Goal: Check status

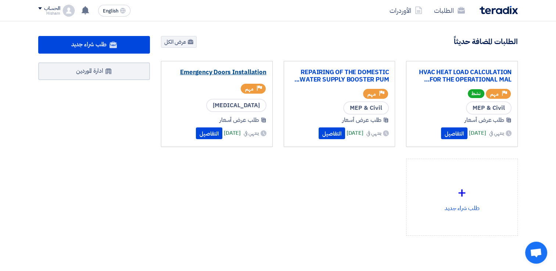
click at [240, 71] on link "Emergency Doors Installation" at bounding box center [216, 72] width 99 height 7
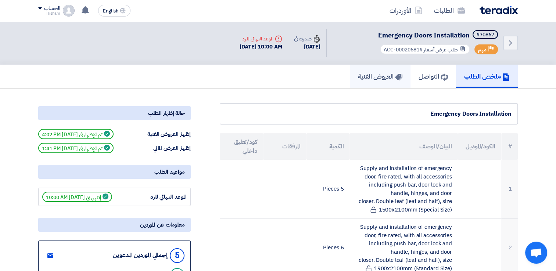
click at [366, 74] on h5 "العروض الفنية" at bounding box center [380, 76] width 44 height 8
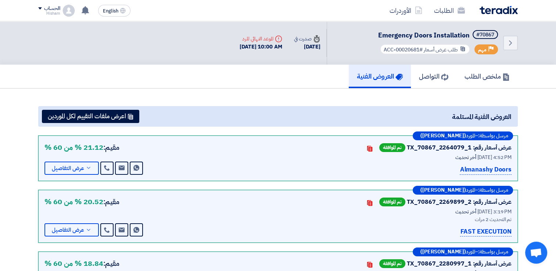
scroll to position [37, 0]
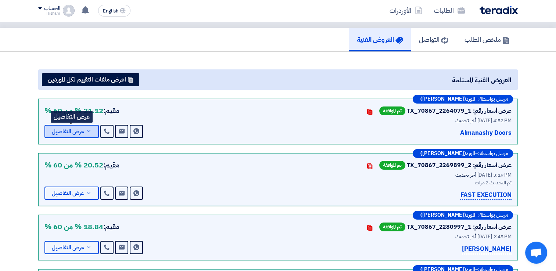
click at [81, 134] on button "عرض التفاصيل" at bounding box center [71, 131] width 54 height 13
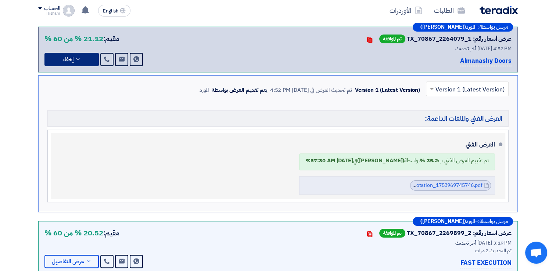
scroll to position [147, 0]
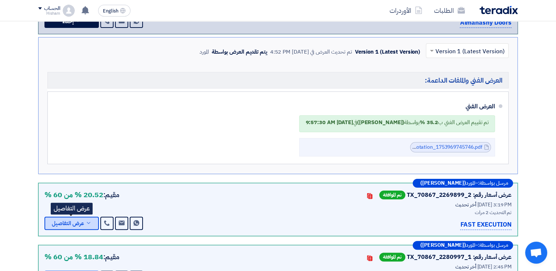
click at [75, 221] on span "عرض التفاصيل" at bounding box center [68, 224] width 32 height 6
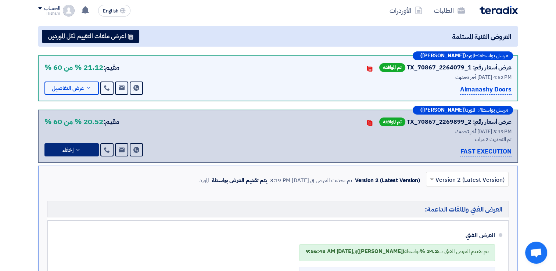
scroll to position [0, 0]
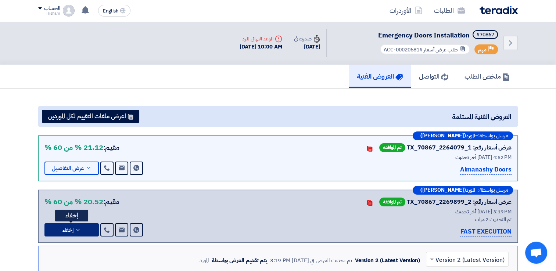
click at [80, 227] on icon at bounding box center [78, 230] width 6 height 6
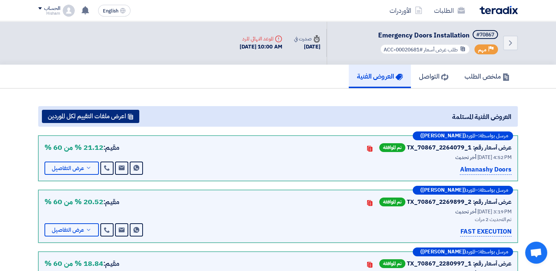
click at [112, 116] on button "اعرض ملفات التقييم لكل الموردين" at bounding box center [90, 116] width 97 height 13
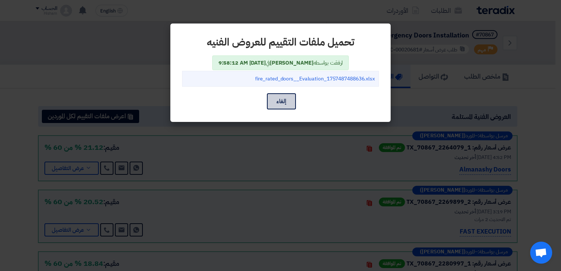
click at [294, 103] on button "إلغاء" at bounding box center [281, 101] width 29 height 16
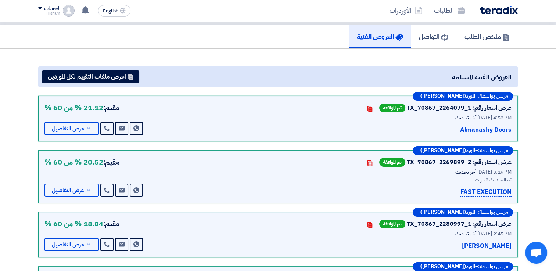
scroll to position [37, 0]
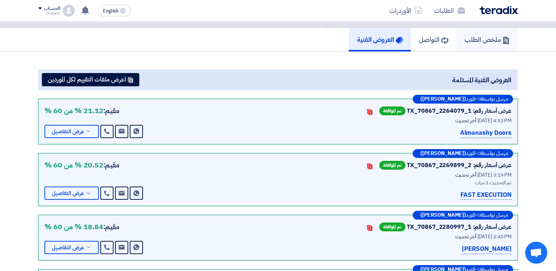
click at [471, 38] on h5 "ملخص الطلب" at bounding box center [486, 39] width 45 height 8
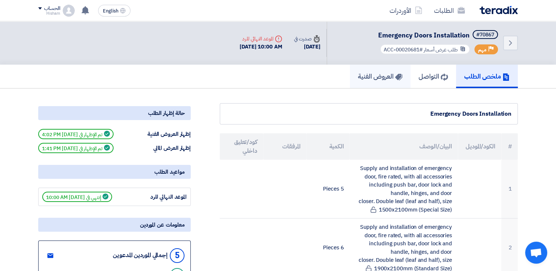
click at [387, 73] on h5 "العروض الفنية" at bounding box center [380, 76] width 44 height 8
